Goal: Information Seeking & Learning: Learn about a topic

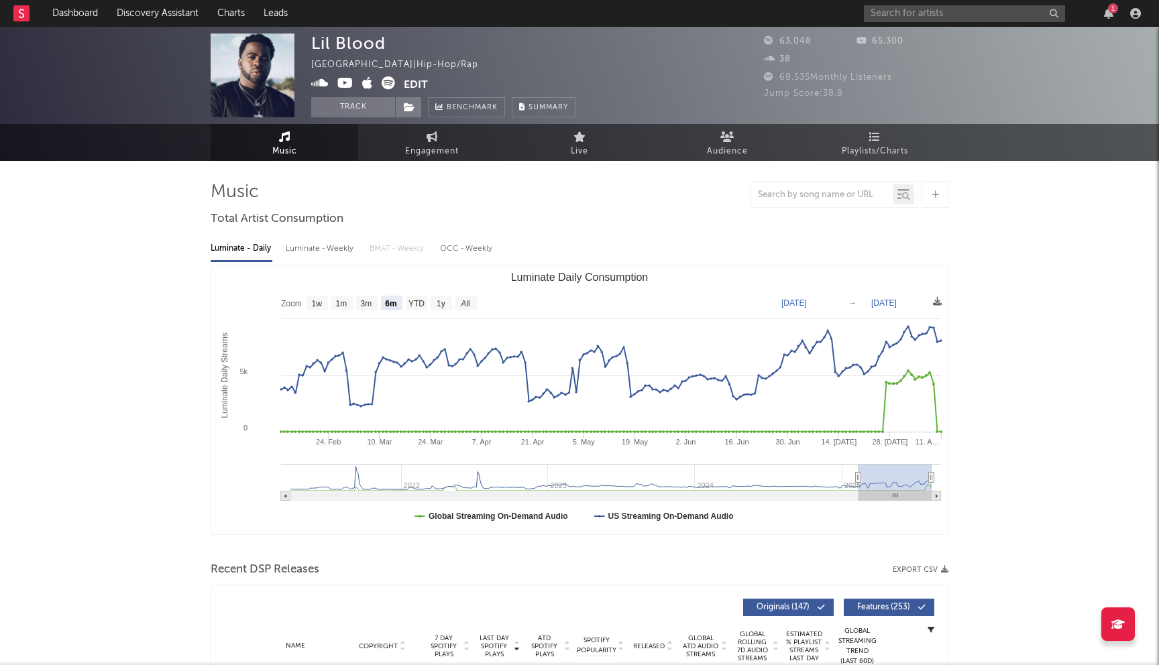
select select "6m"
click at [929, 21] on input "text" at bounding box center [964, 13] width 201 height 17
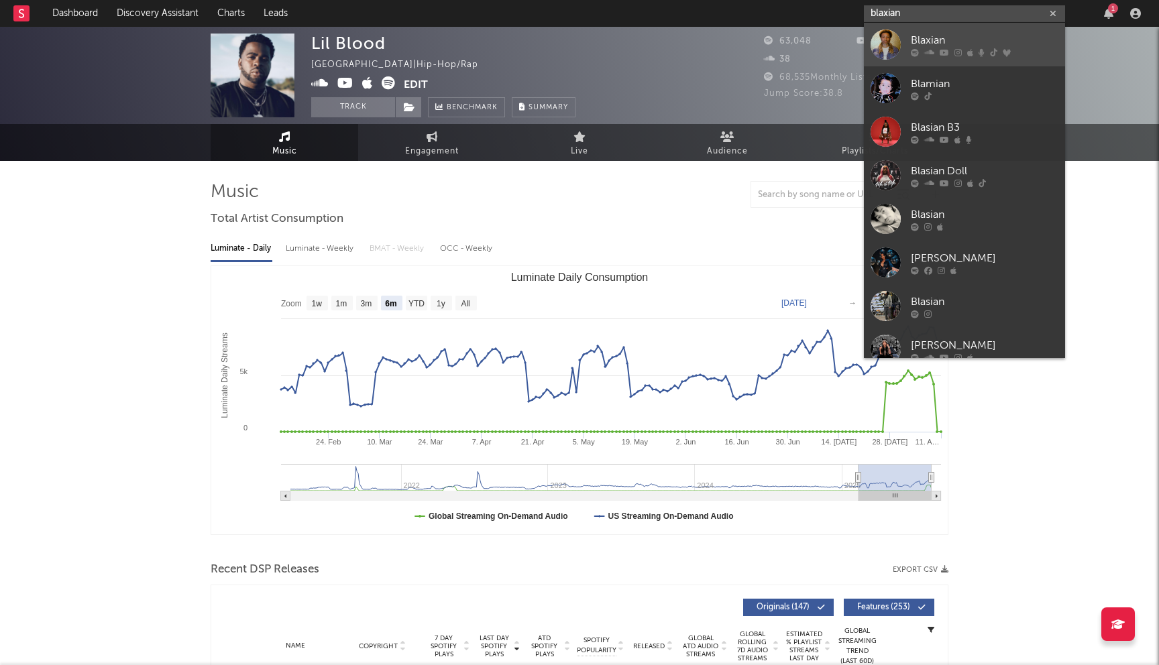
type input "blaxian"
click at [933, 37] on div "Blaxian" at bounding box center [985, 40] width 148 height 16
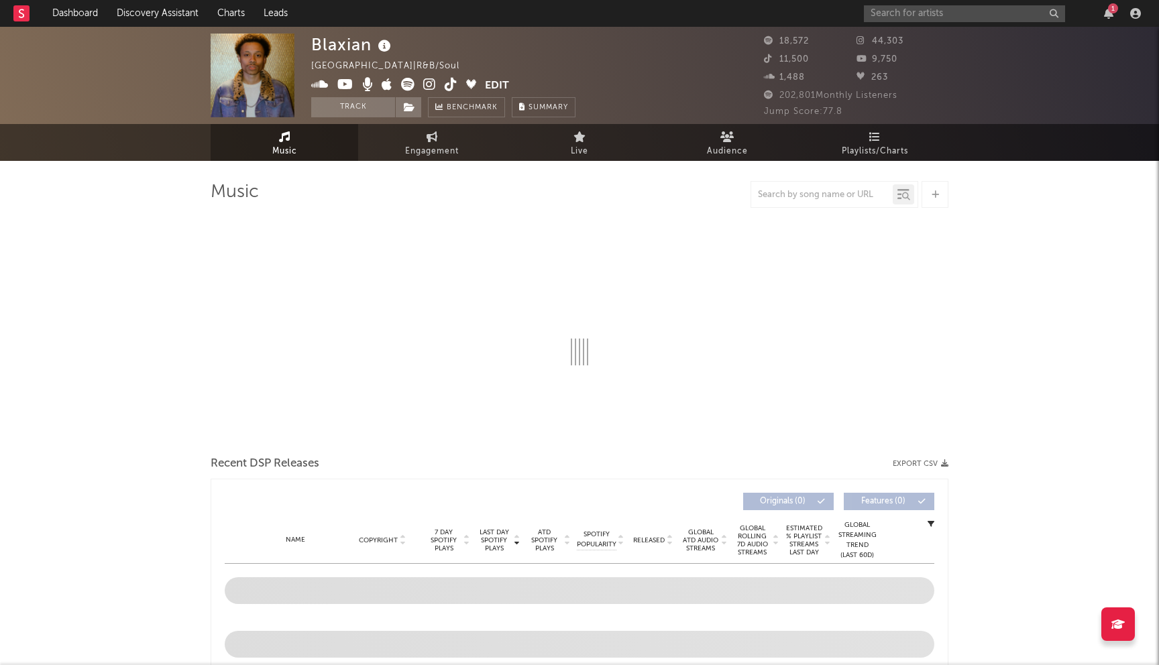
select select "6m"
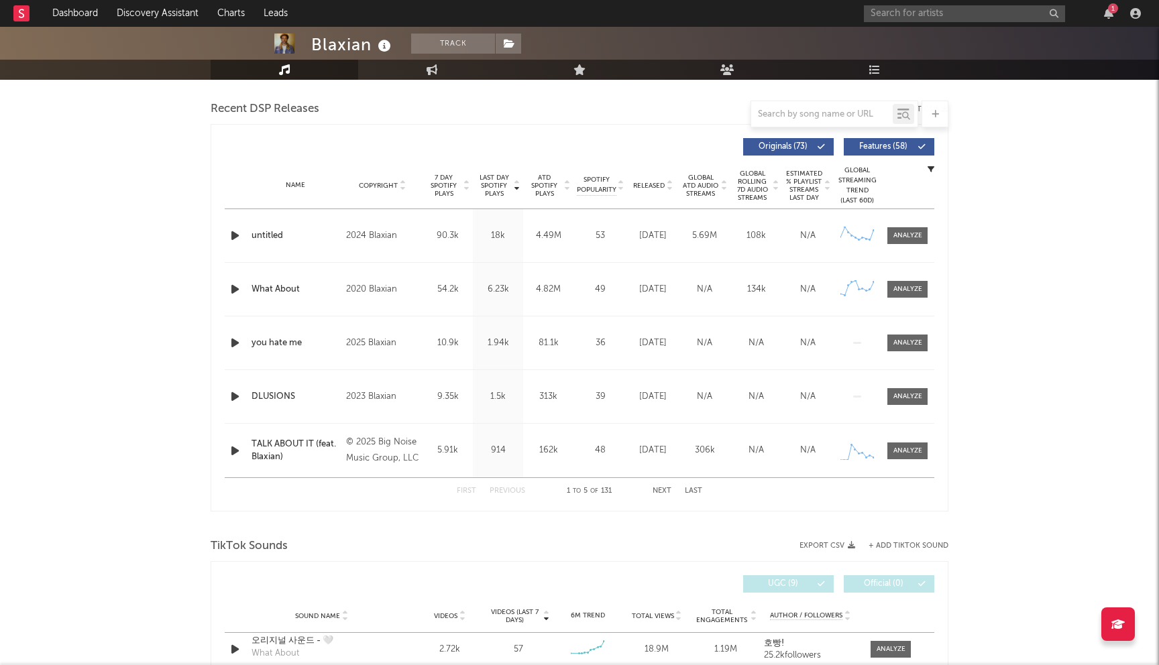
scroll to position [514, 0]
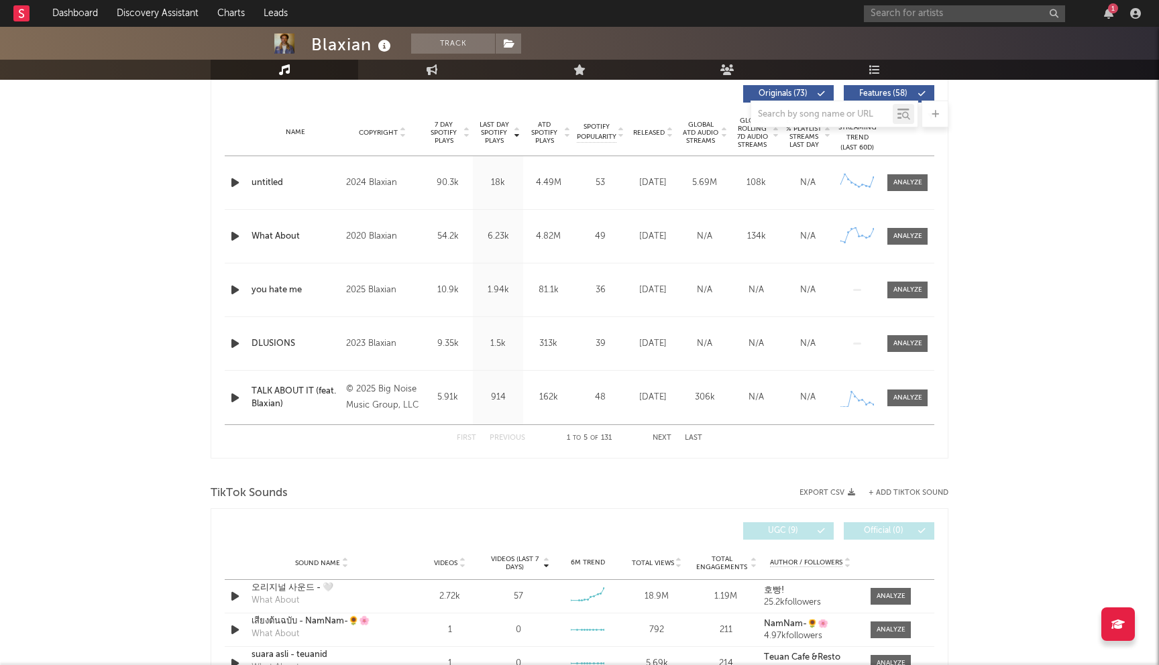
click at [663, 435] on button "Next" at bounding box center [662, 438] width 19 height 7
click at [505, 436] on button "Previous" at bounding box center [508, 438] width 36 height 7
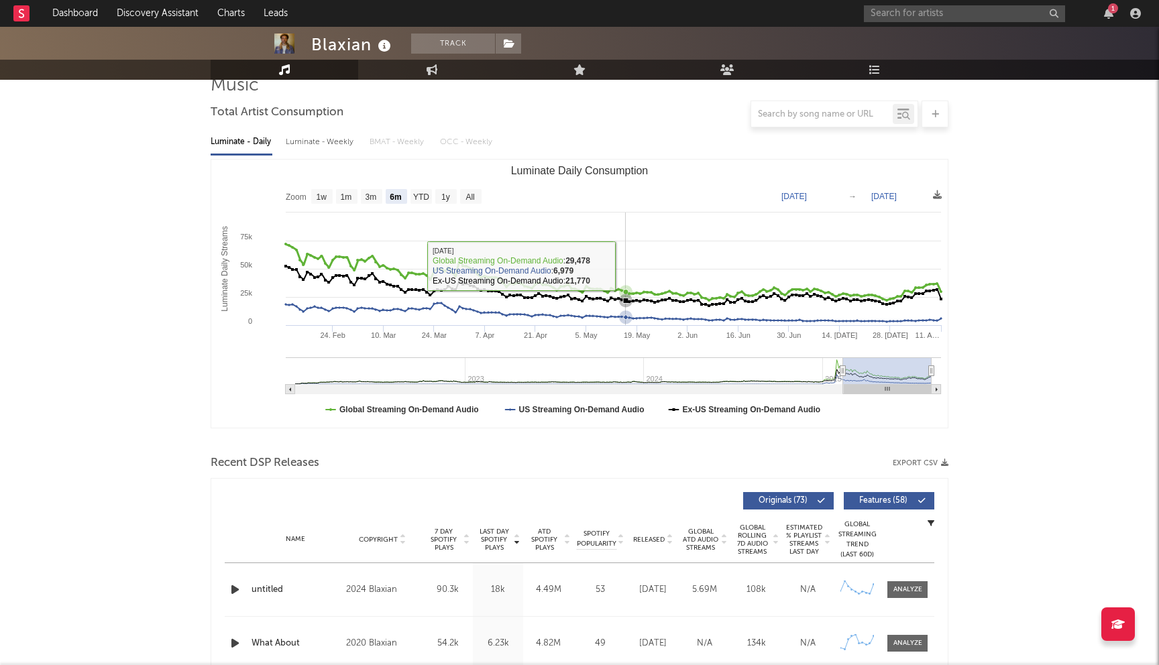
scroll to position [301, 0]
